Goal: Complete application form: Complete application form

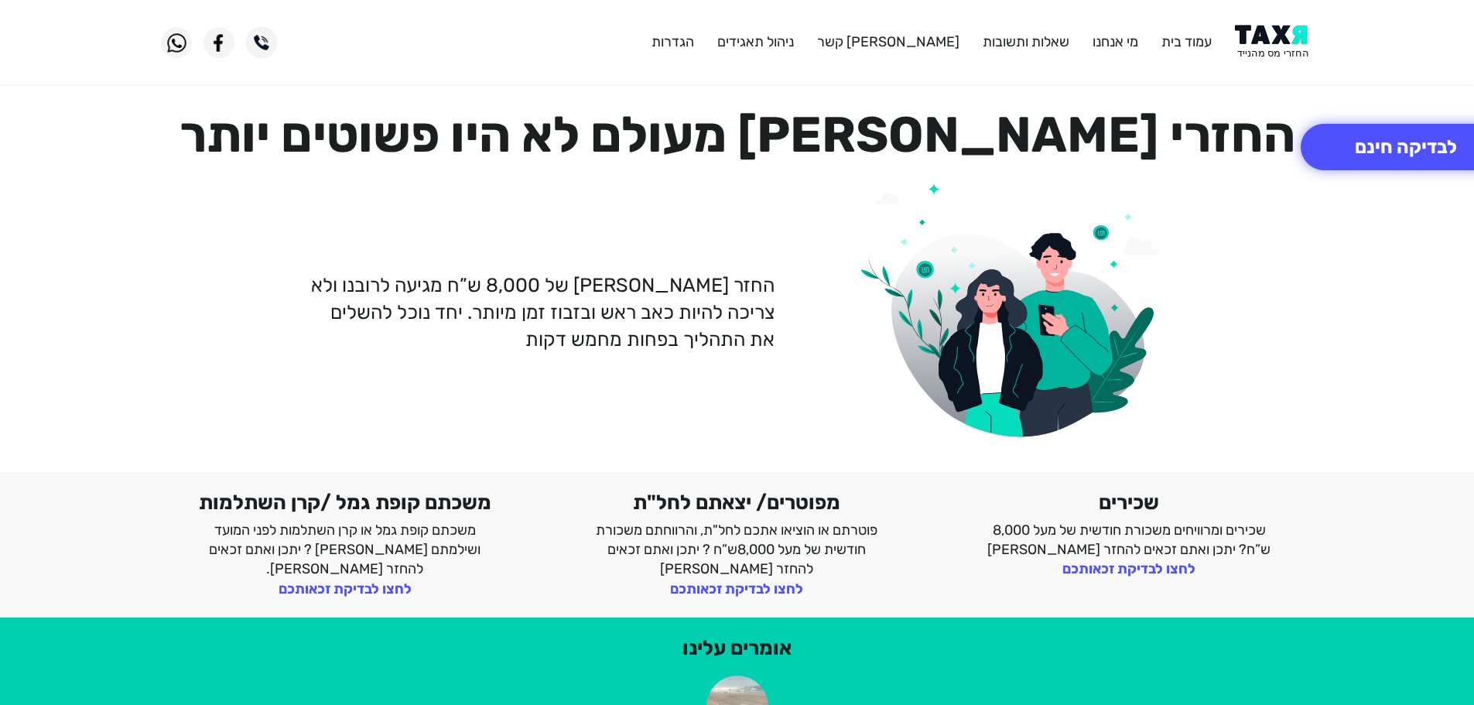
click at [1266, 43] on img at bounding box center [1274, 42] width 78 height 35
click at [1386, 142] on button "לבדיקה חינם" at bounding box center [1405, 147] width 210 height 46
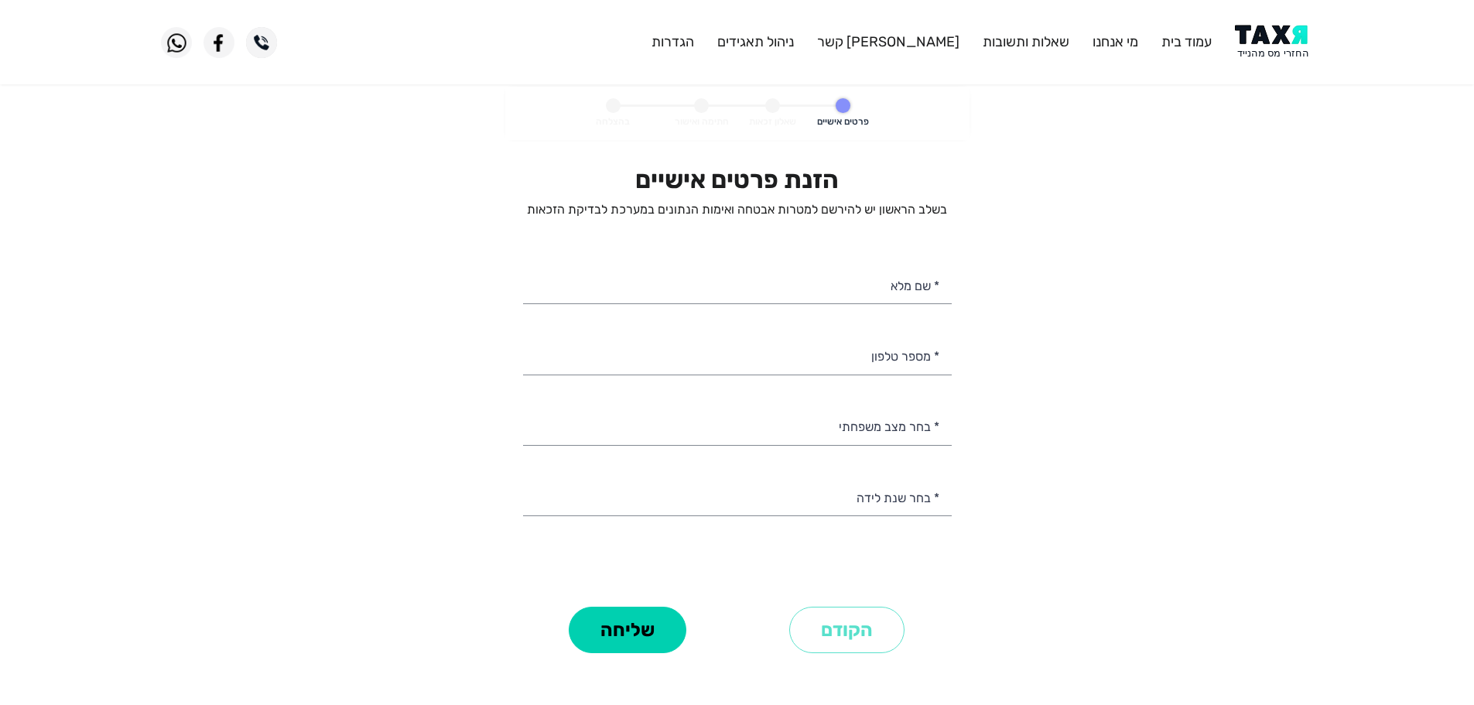
select select
click at [912, 361] on input "* מספר טלפון" at bounding box center [737, 354] width 429 height 39
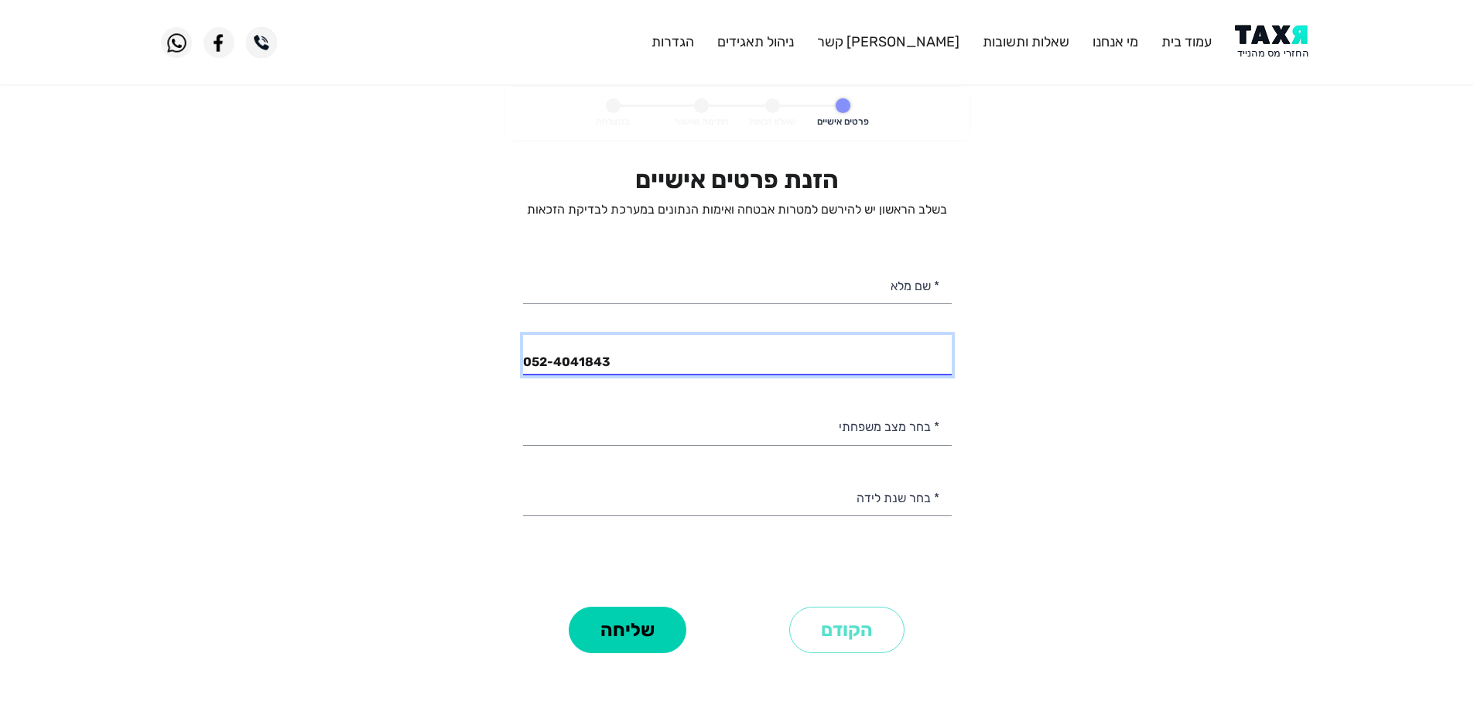
type input "052-4041843"
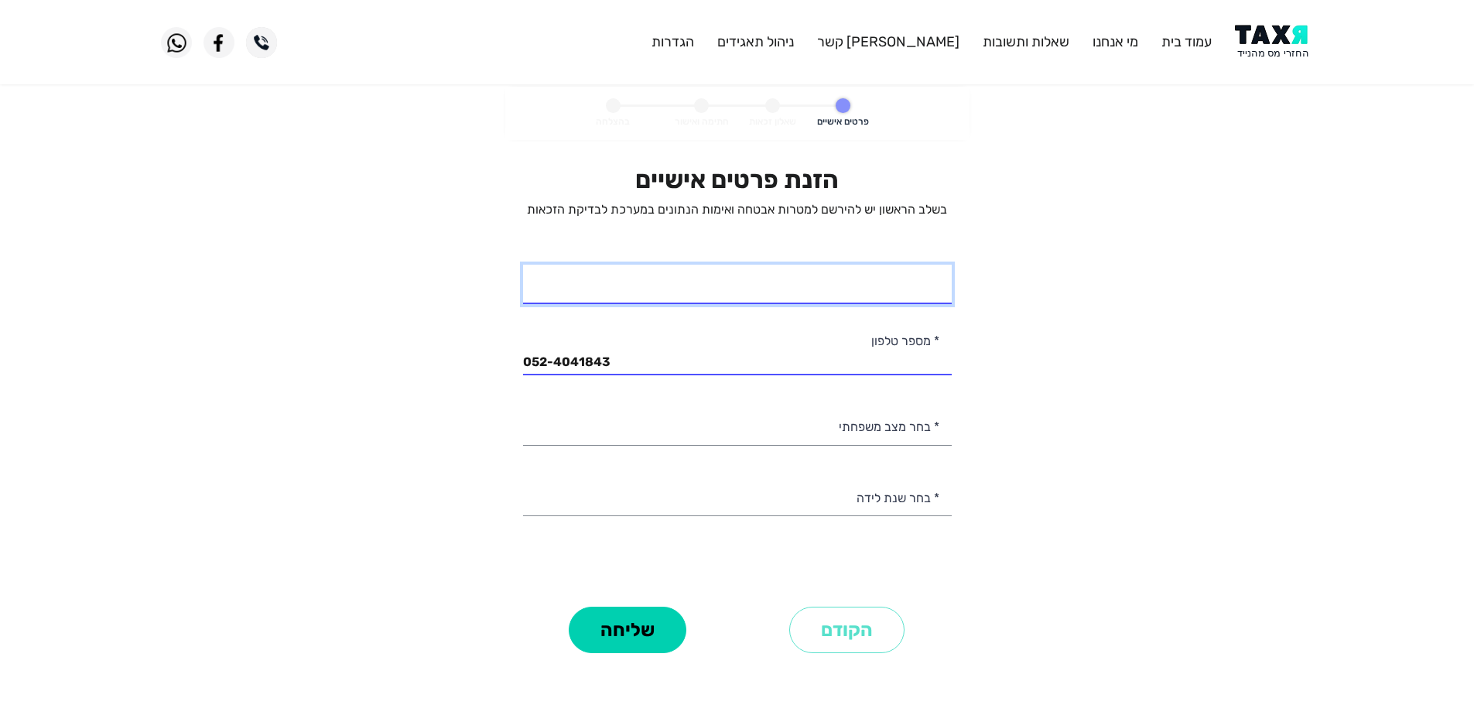
click at [904, 278] on input "* שם מלא" at bounding box center [737, 284] width 429 height 39
type input "מורן עטיה"
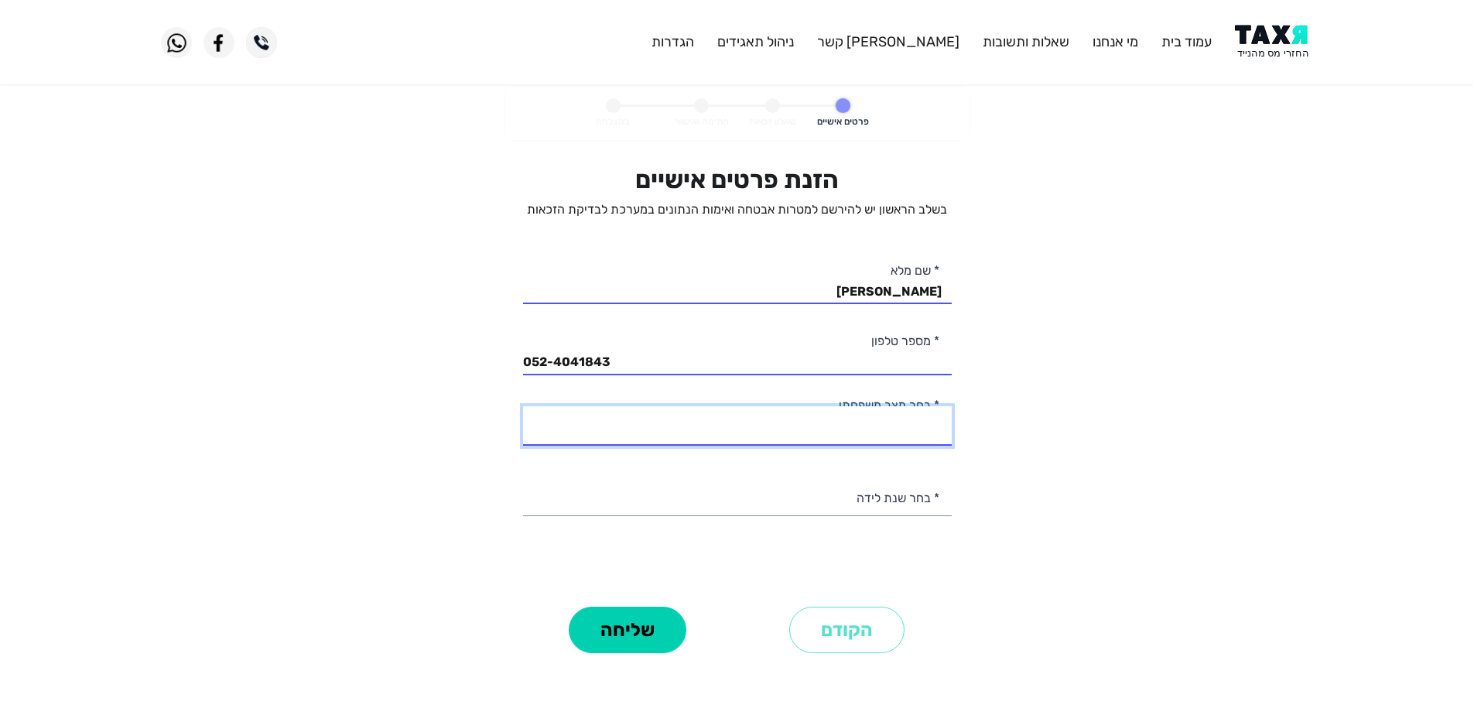
click at [899, 426] on select "רווק/ה נשוי/אה גרוש/ה אלמן/נה" at bounding box center [737, 425] width 429 height 39
select select "2: Married"
click at [523, 406] on select "רווק/ה נשוי/אה גרוש/ה אלמן/נה" at bounding box center [737, 425] width 429 height 39
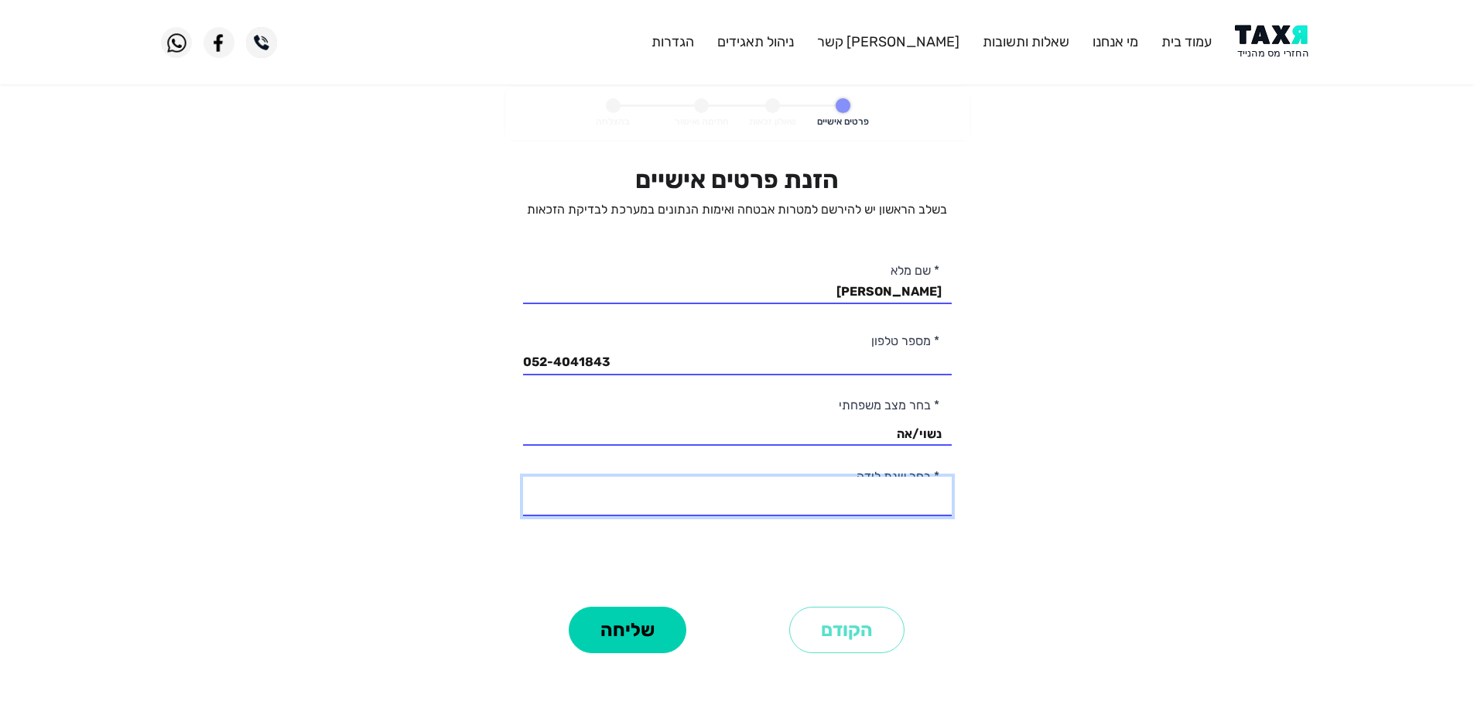
click at [880, 501] on select "2003 2002 2001 2000 1999 1998 1997 1996 1995 1994 1993 1992 1991 1990 1989 1988…" at bounding box center [737, 496] width 429 height 39
select select "20: 1984"
click at [523, 477] on select "2003 2002 2001 2000 1999 1998 1997 1996 1995 1994 1993 1992 1991 1990 1989 1988…" at bounding box center [737, 496] width 429 height 39
click at [660, 631] on button "שליחה" at bounding box center [628, 629] width 118 height 46
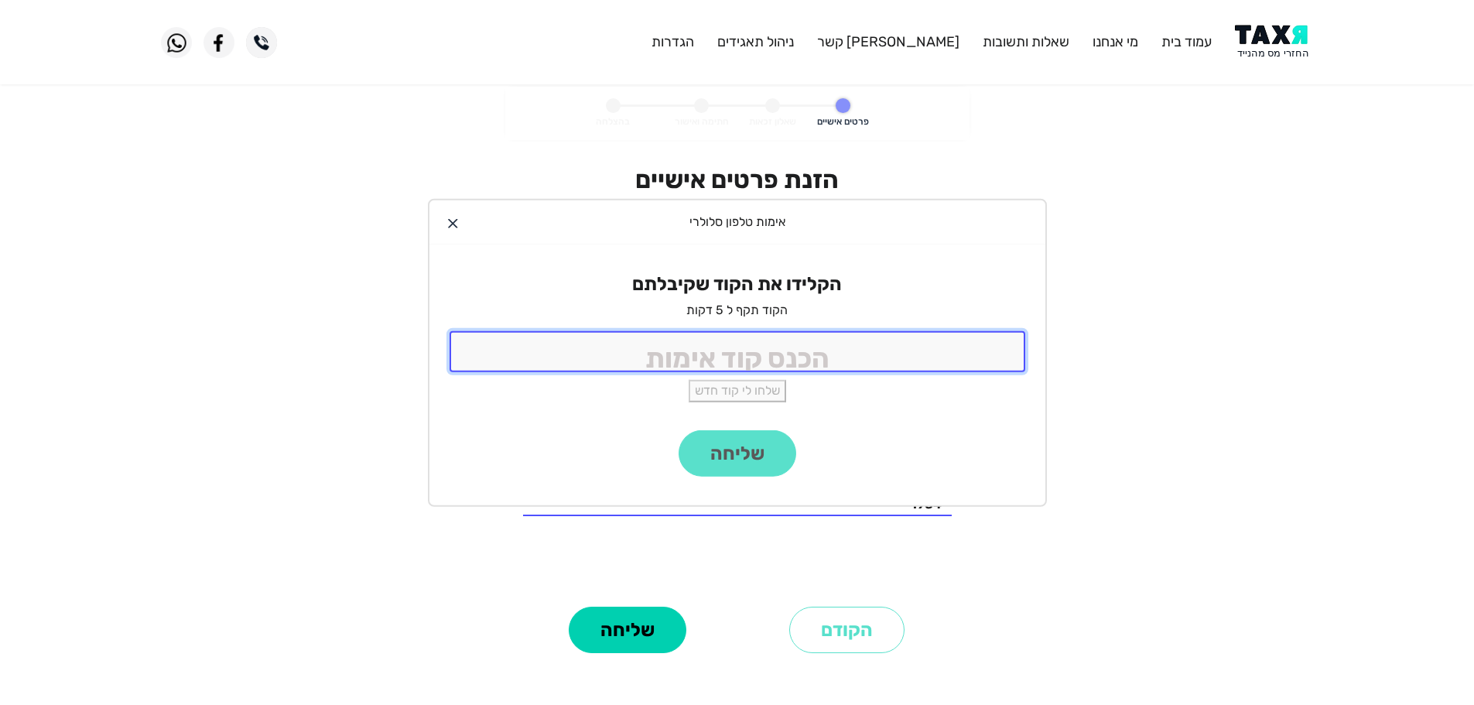
click at [764, 357] on input "tel" at bounding box center [737, 351] width 576 height 41
type input "9988"
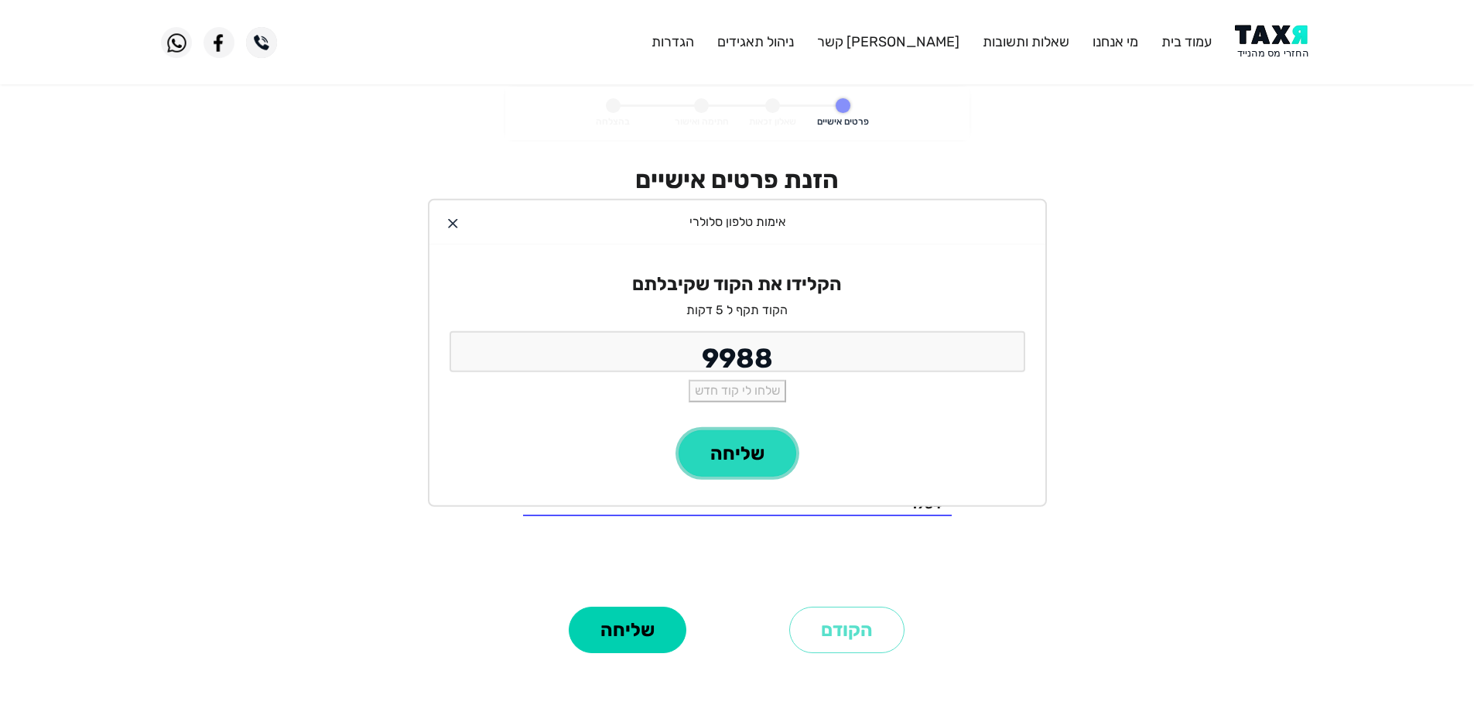
click at [730, 456] on button "שליחה" at bounding box center [737, 453] width 118 height 46
